Goal: Task Accomplishment & Management: Manage account settings

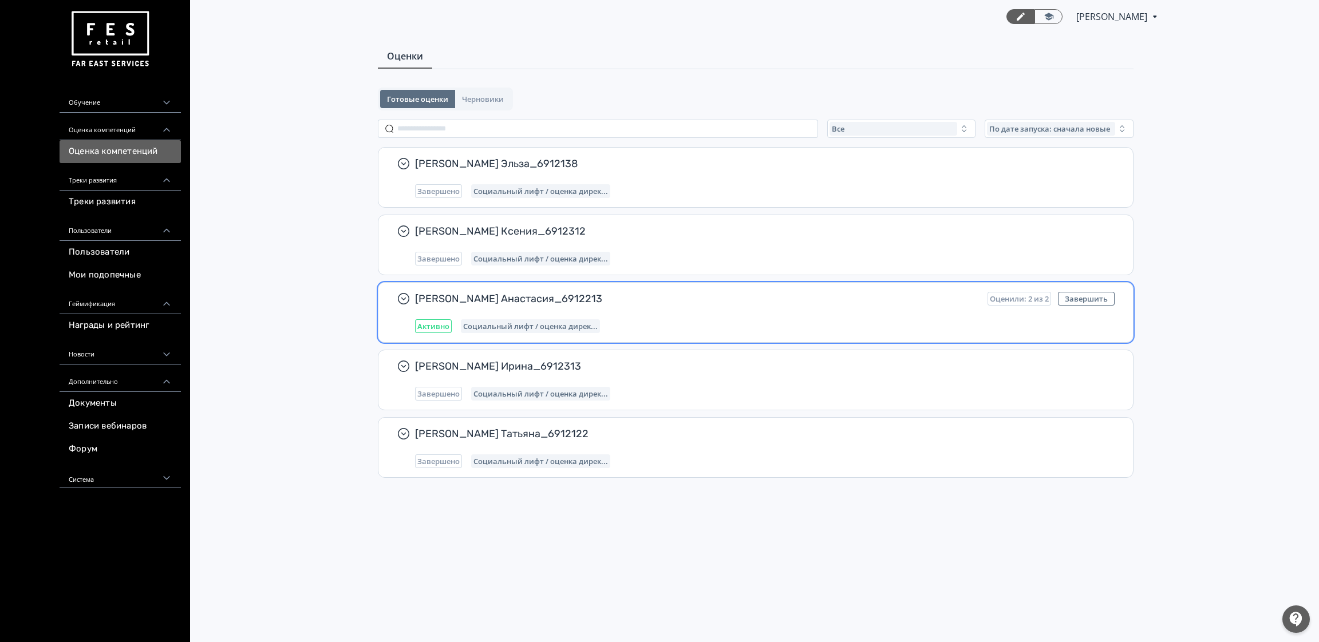
click at [645, 311] on div "[PERSON_NAME] Анастасия_6912213 Оценили: 2 из 2 Завершить Активно Социальный ли…" at bounding box center [764, 312] width 699 height 41
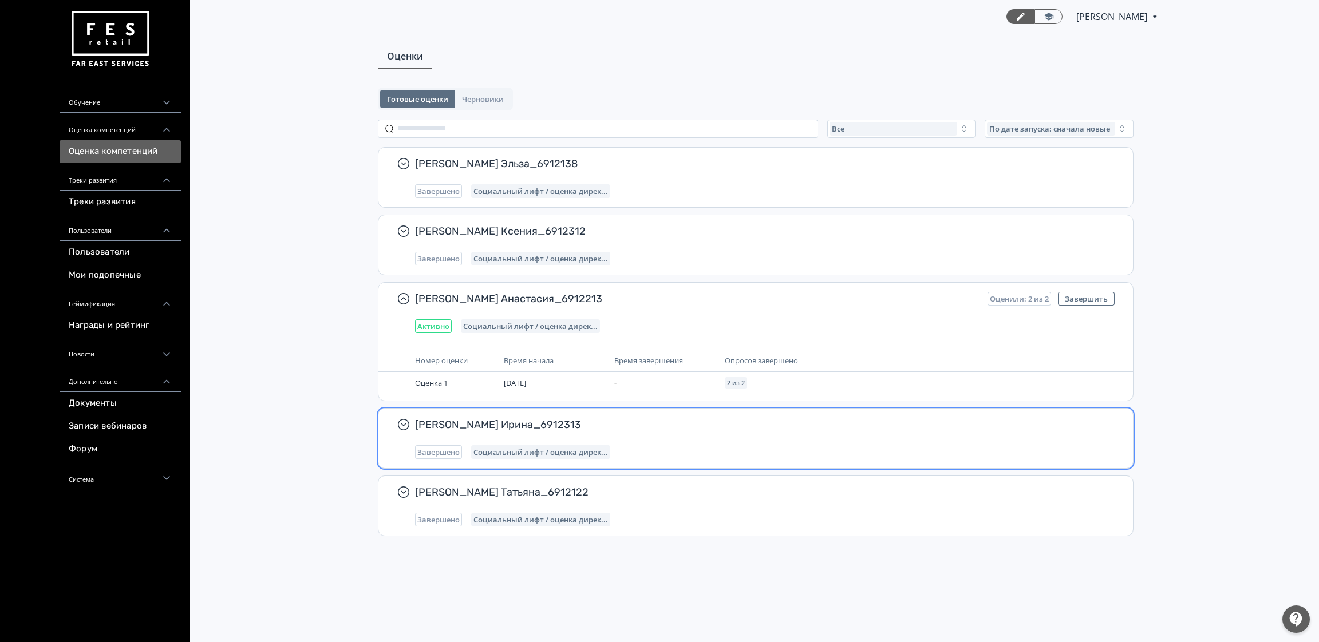
click at [1000, 445] on div "Завершено Социальный лифт / оценка дирек..." at bounding box center [764, 452] width 699 height 14
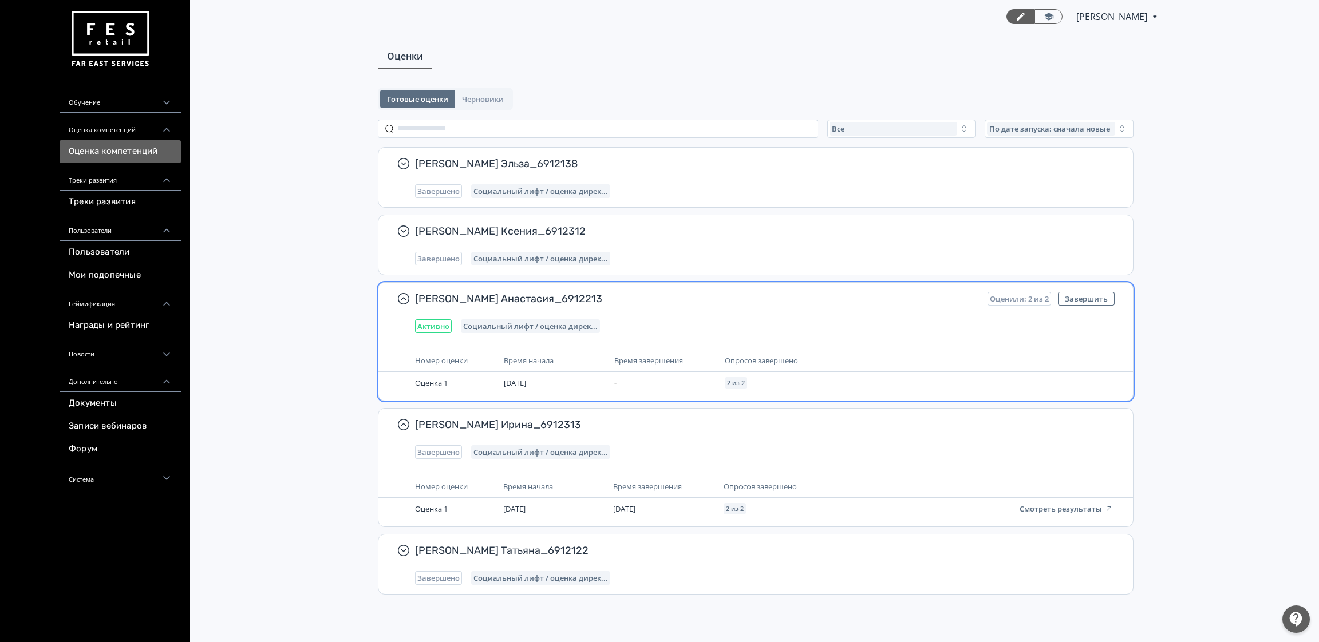
click at [766, 317] on div "[PERSON_NAME] Анастасия_6912213 Оценили: 2 из 2 Завершить Активно Социальный ли…" at bounding box center [764, 312] width 699 height 41
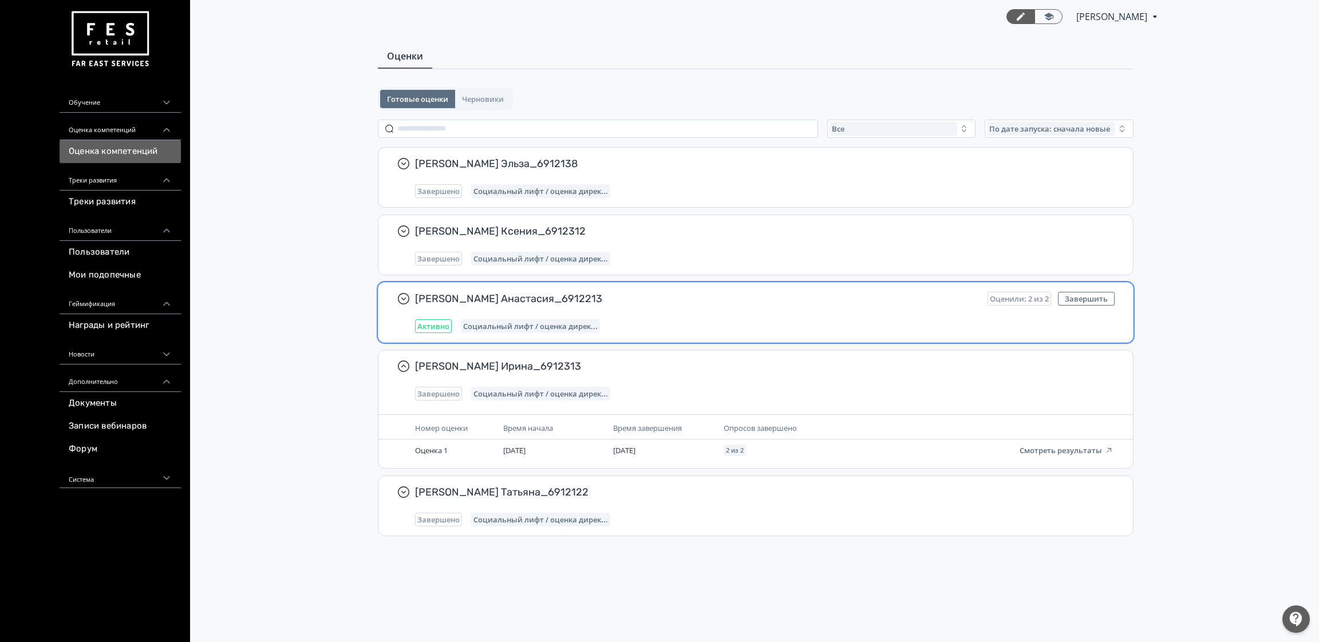
click at [707, 317] on div "[PERSON_NAME] Анастасия_6912213 Оценили: 2 из 2 Завершить Активно Социальный ли…" at bounding box center [764, 312] width 699 height 41
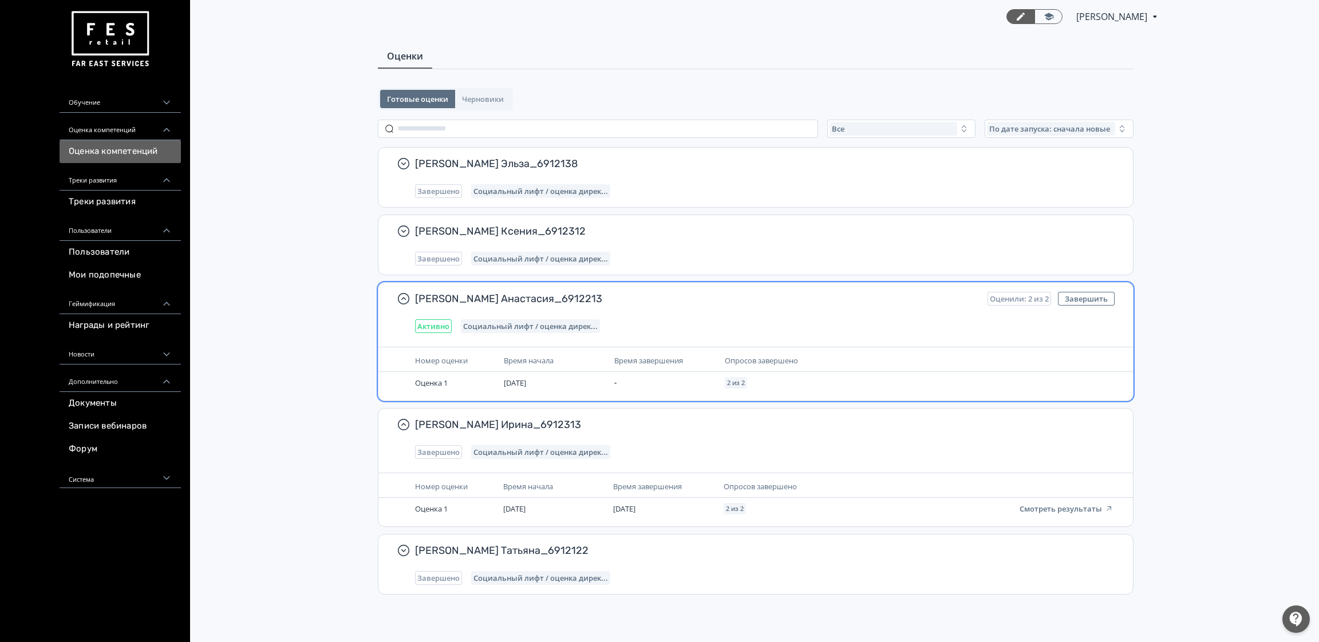
click at [431, 324] on span "Активно" at bounding box center [433, 326] width 32 height 9
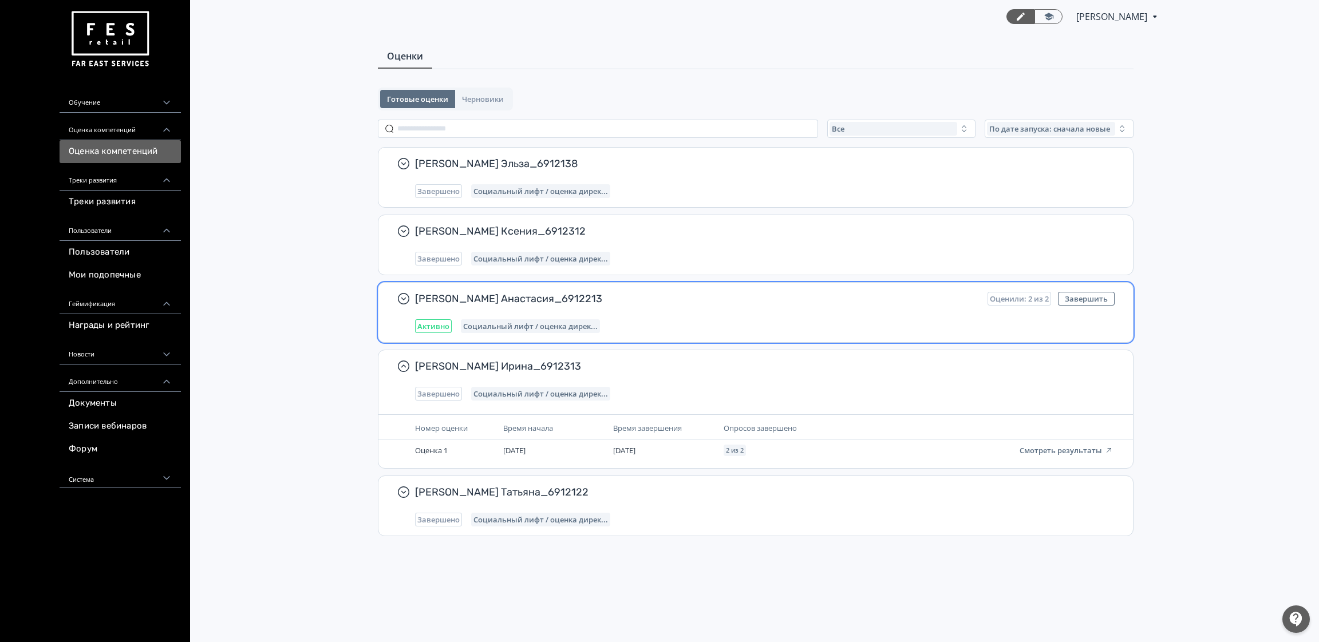
click at [431, 324] on span "Активно" at bounding box center [433, 326] width 32 height 9
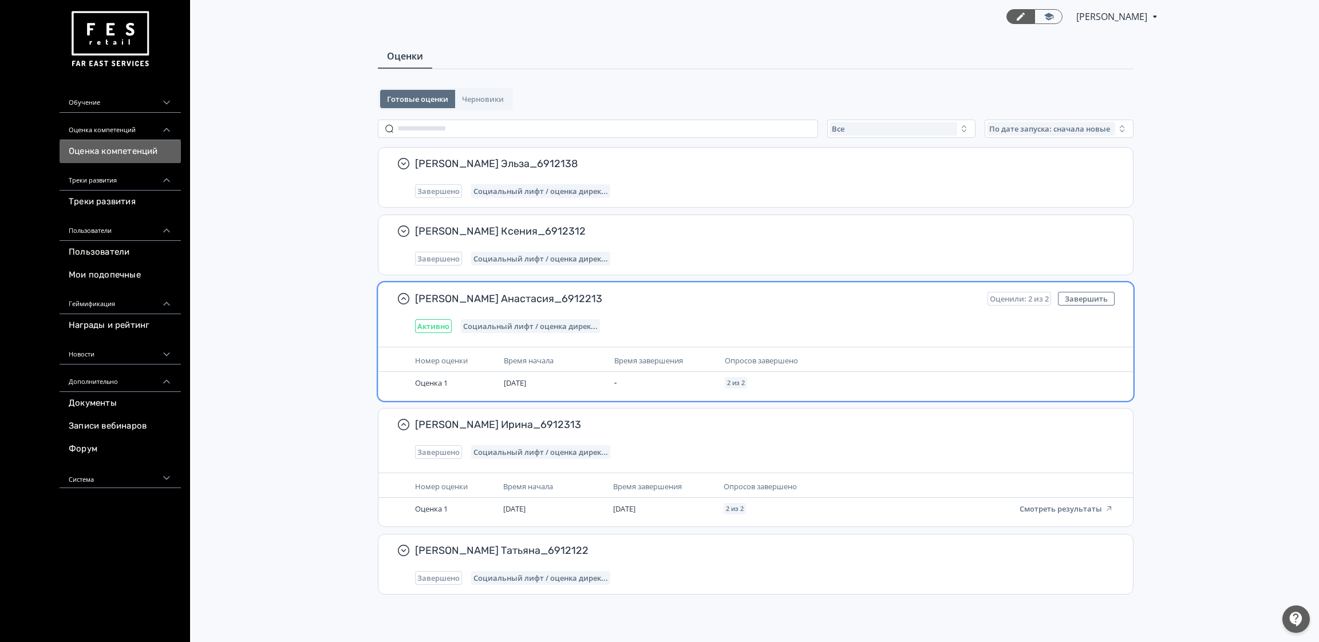
click at [431, 324] on span "Активно" at bounding box center [433, 326] width 32 height 9
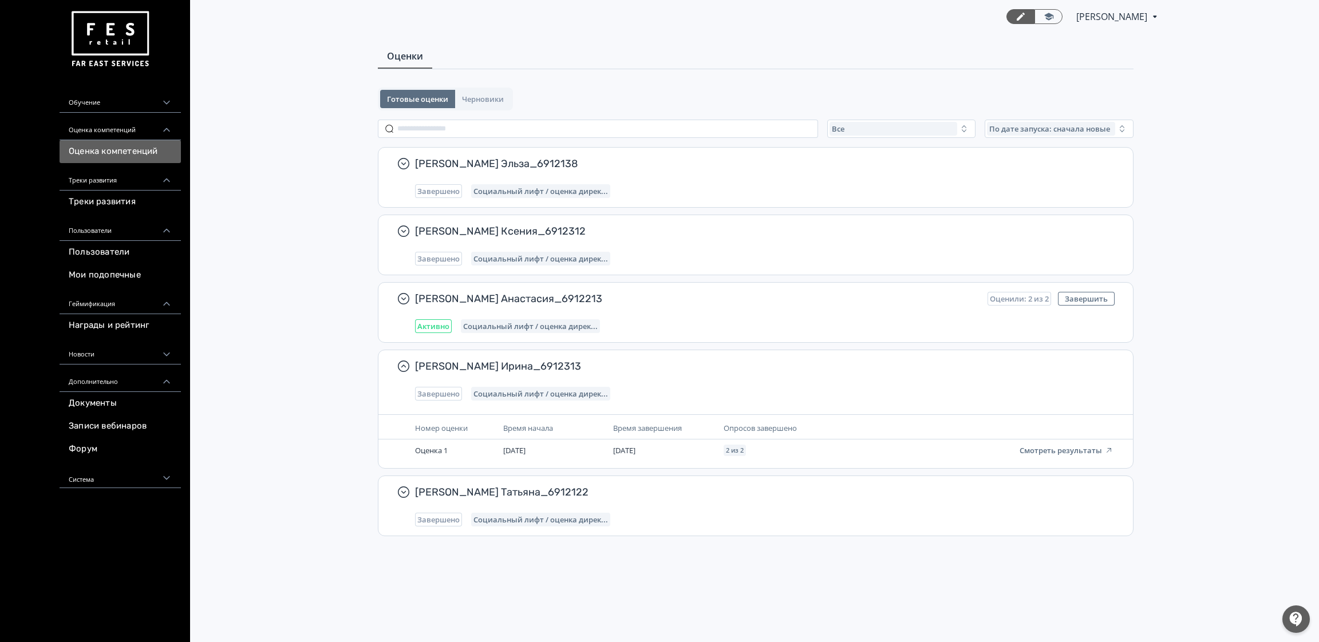
click at [114, 126] on div "Оценка компетенций" at bounding box center [120, 126] width 121 height 27
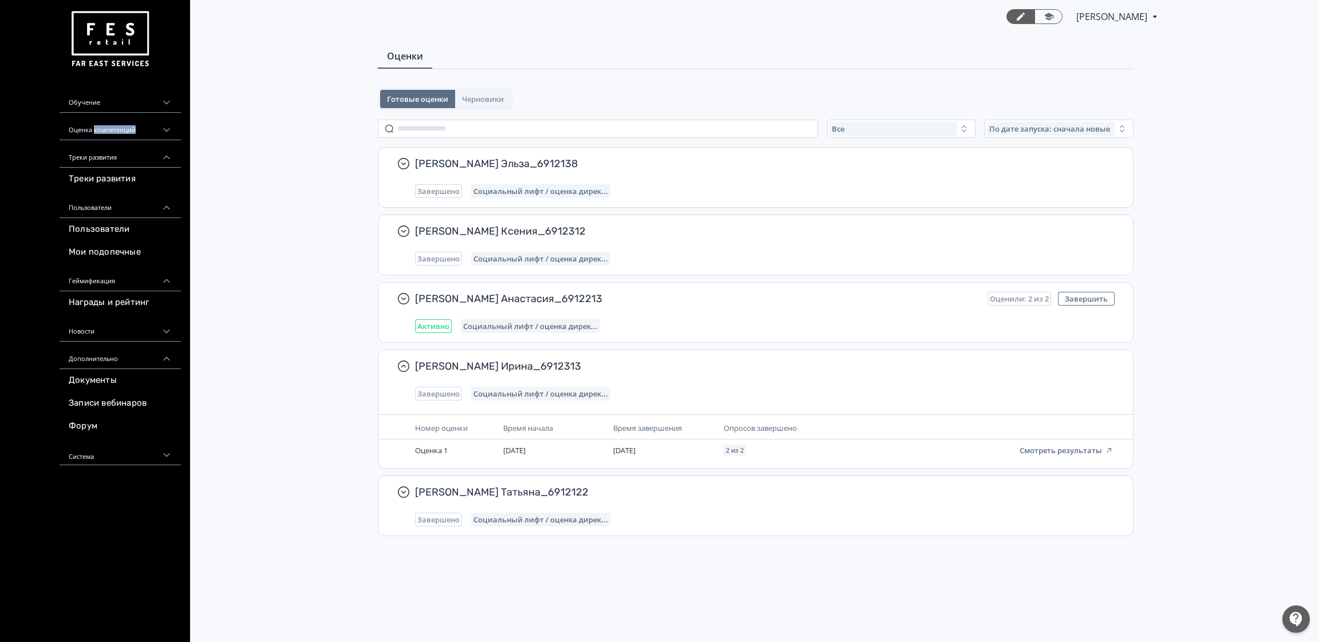
click at [114, 126] on div "Оценка компетенций" at bounding box center [120, 126] width 121 height 27
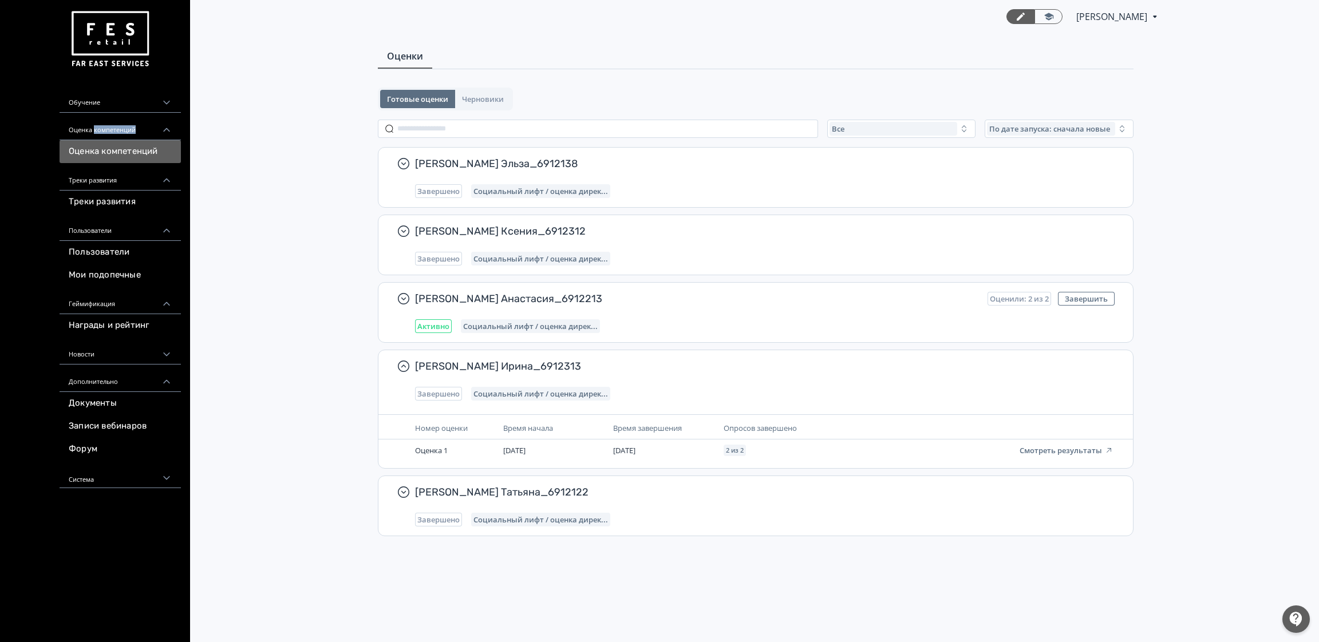
click at [104, 154] on link "Оценка компетенций" at bounding box center [120, 151] width 121 height 23
click at [470, 88] on div "Готовые оценки Черновики" at bounding box center [445, 99] width 135 height 23
click at [496, 95] on span "Черновики" at bounding box center [483, 98] width 42 height 9
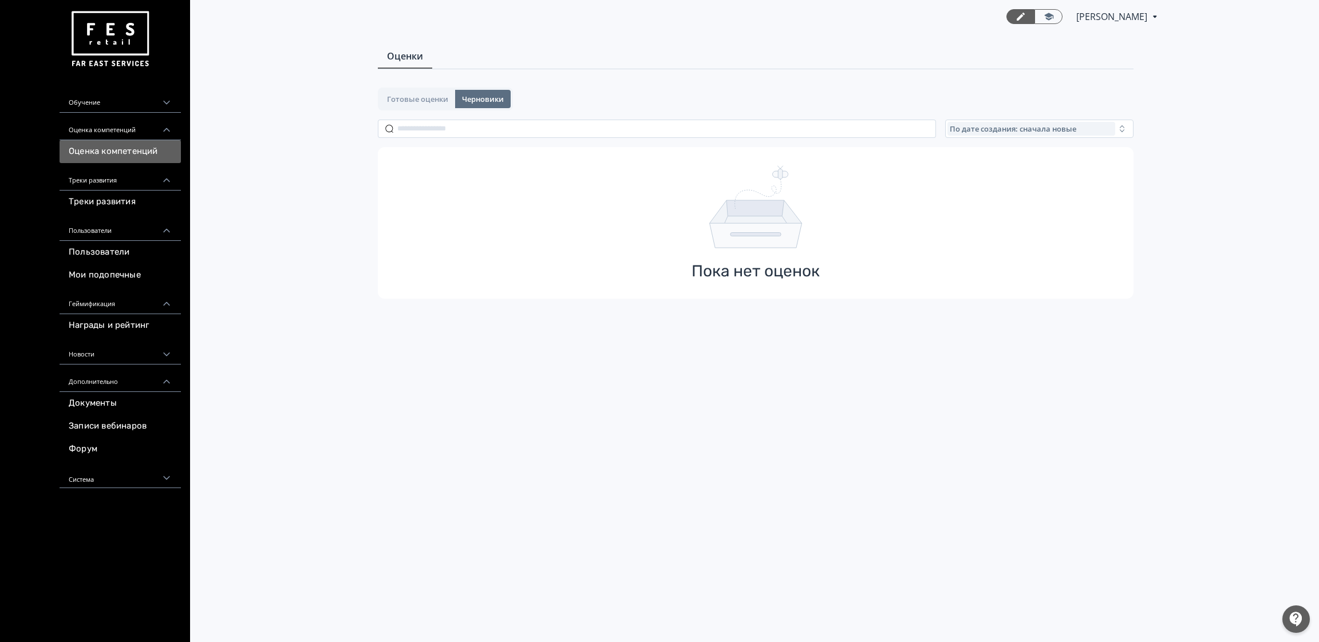
click at [430, 85] on div "Оценки Готовые оценки Черновики По дате создания: сначала новые Пока нет оценок" at bounding box center [755, 186] width 829 height 283
click at [425, 105] on button "Готовые оценки" at bounding box center [417, 99] width 75 height 18
